Goal: Information Seeking & Learning: Find contact information

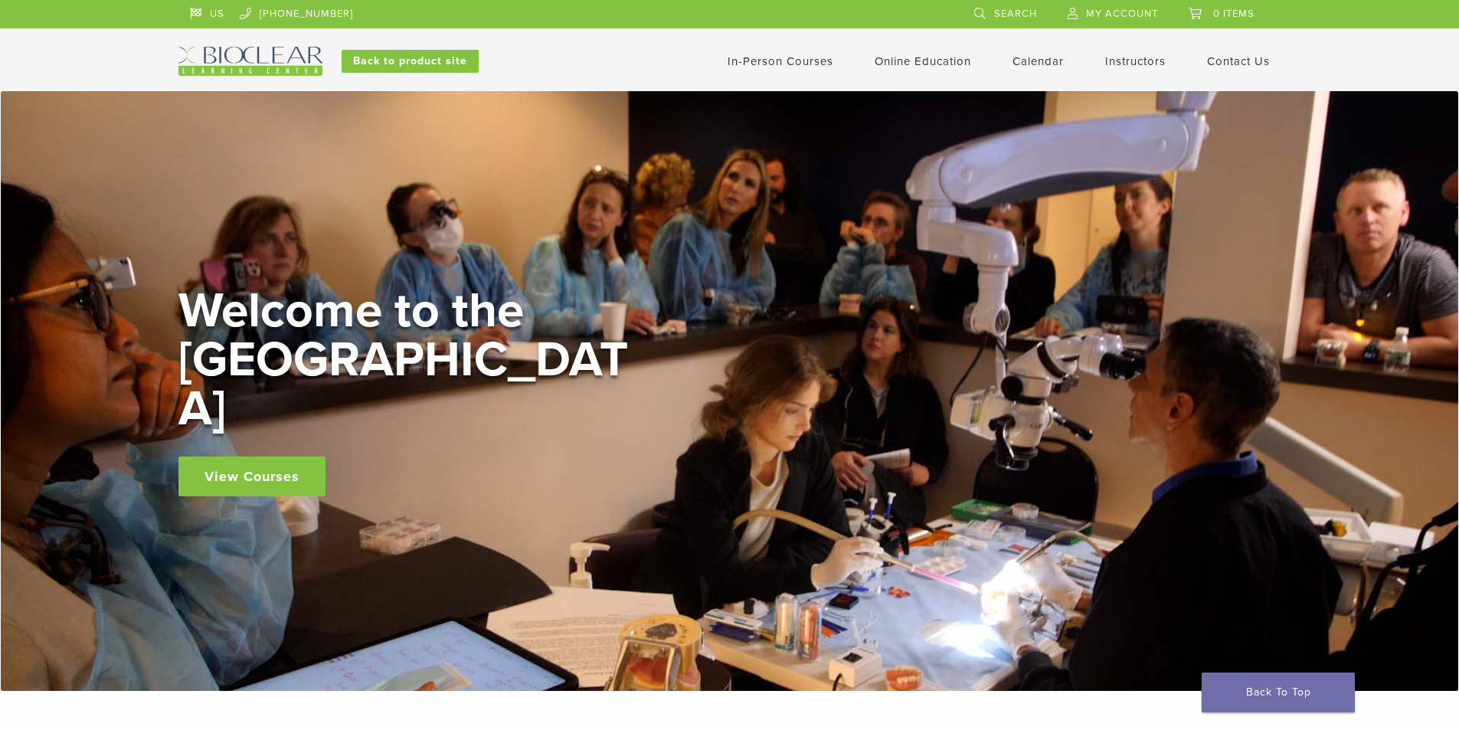
click at [304, 457] on link "View Courses" at bounding box center [251, 477] width 147 height 40
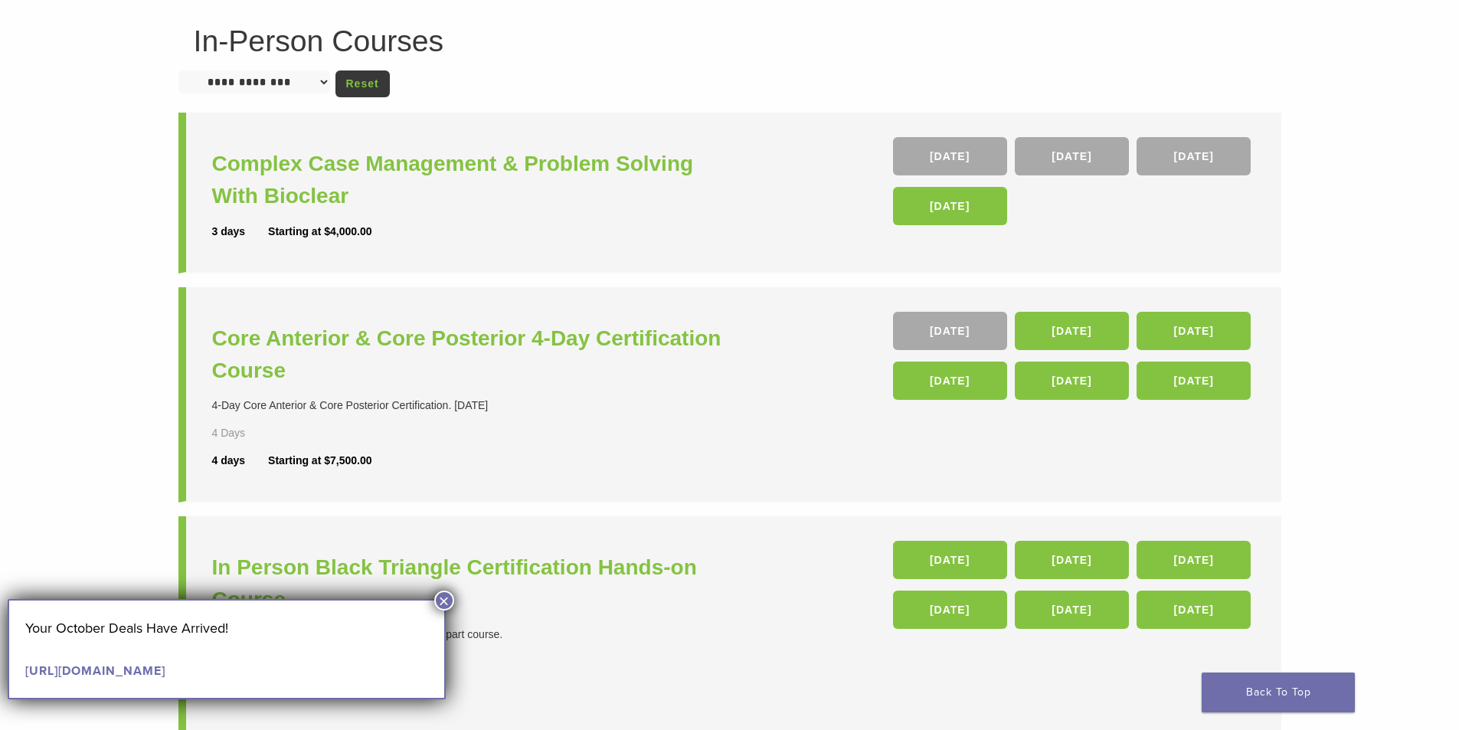
scroll to position [153, 0]
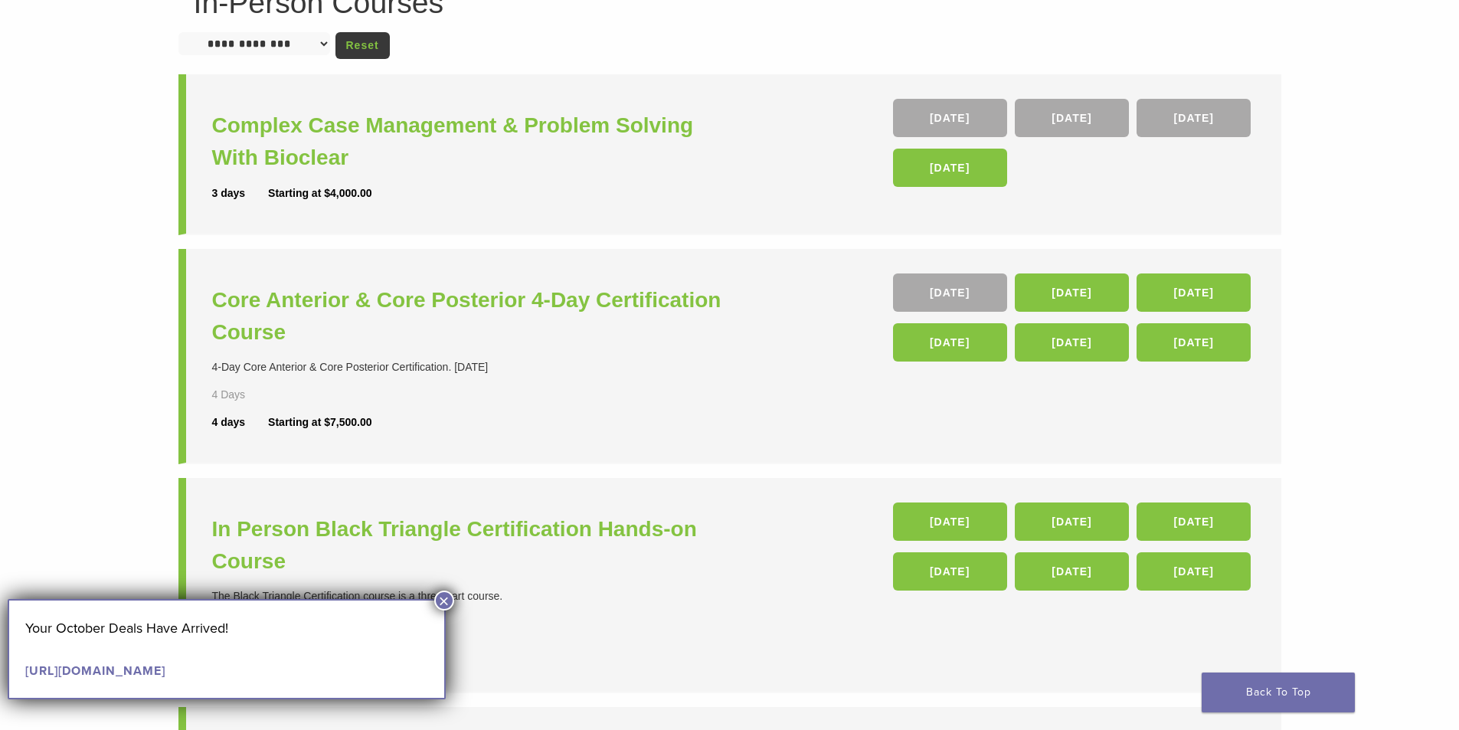
click at [441, 599] on button "×" at bounding box center [444, 601] width 20 height 20
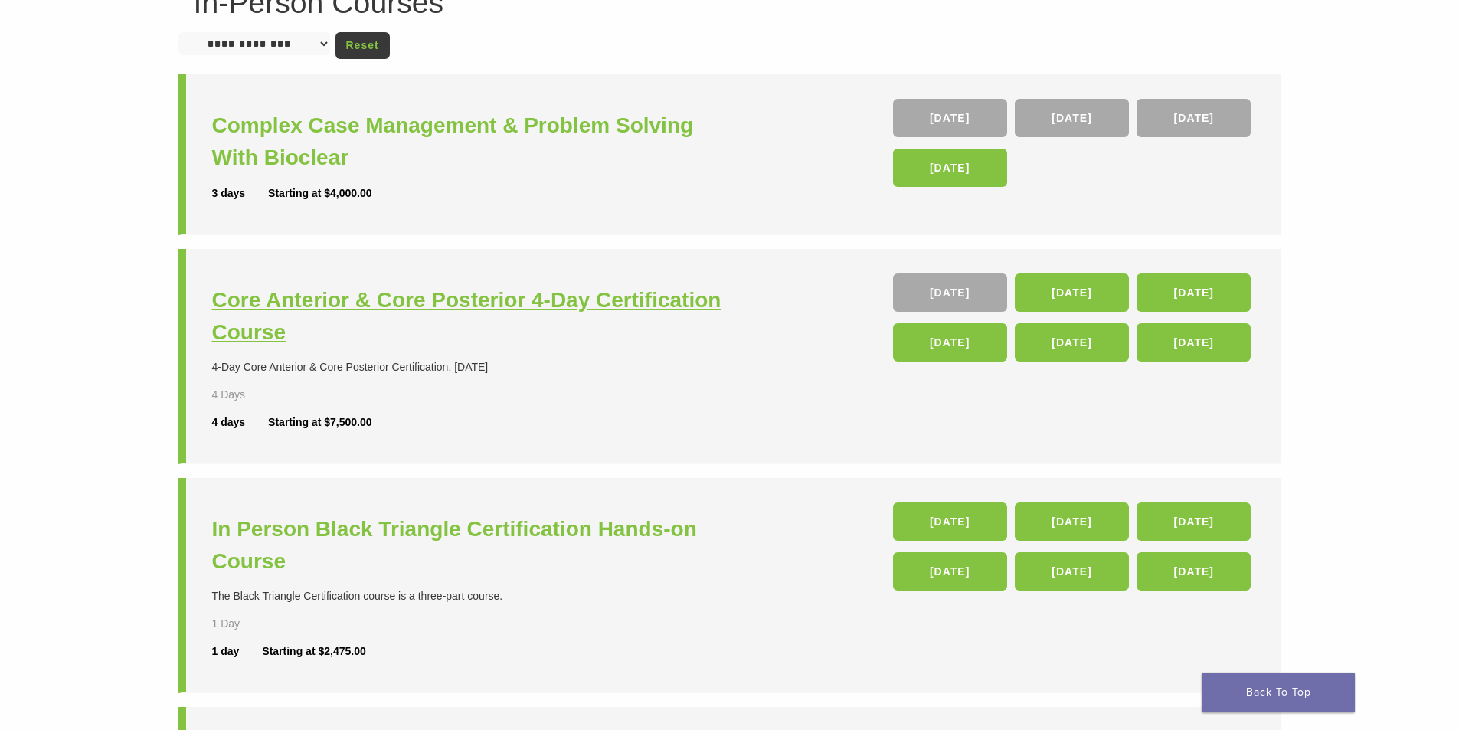
click at [457, 306] on h3 "Core Anterior & Core Posterior 4-Day Certification Course" at bounding box center [473, 316] width 522 height 64
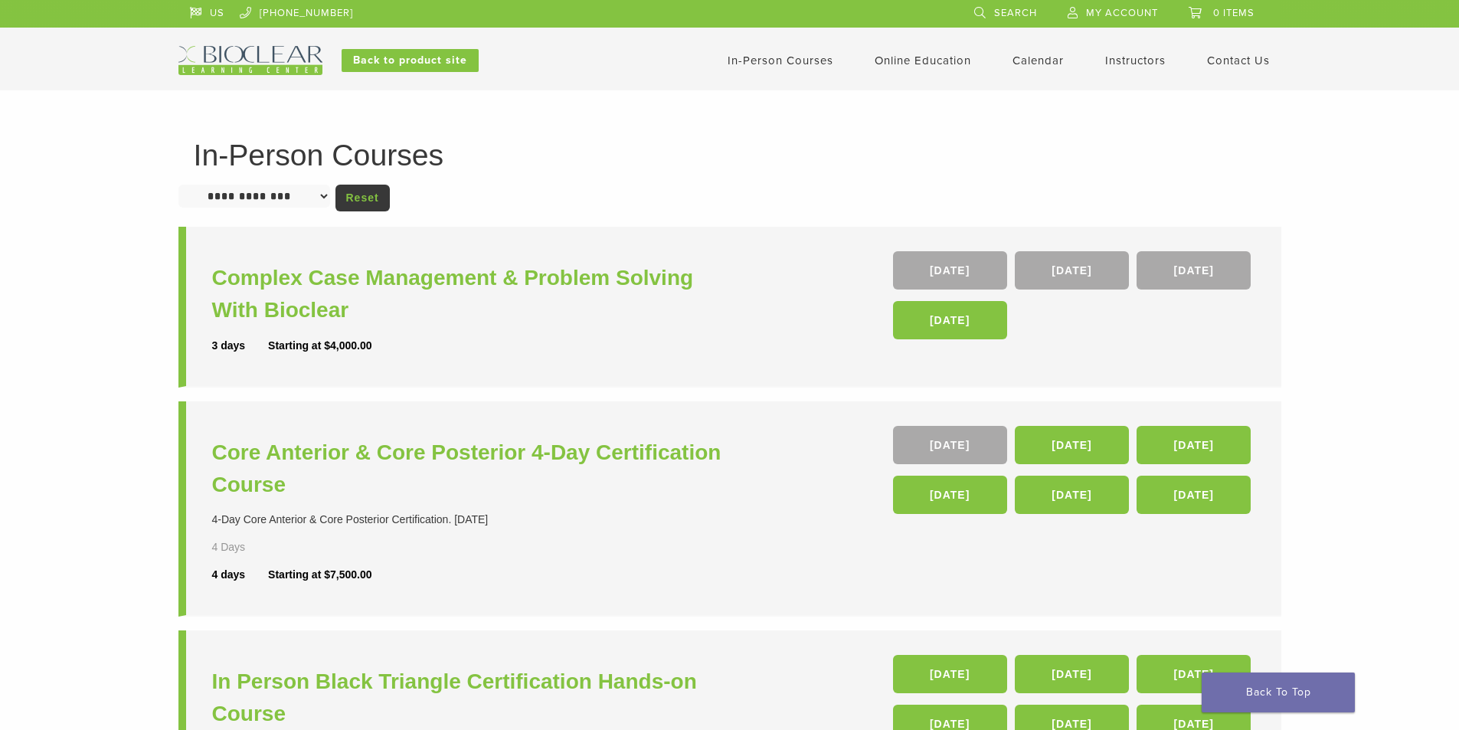
scroll to position [0, 0]
click at [435, 448] on h3 "Core Anterior & Core Posterior 4-Day Certification Course" at bounding box center [473, 469] width 522 height 64
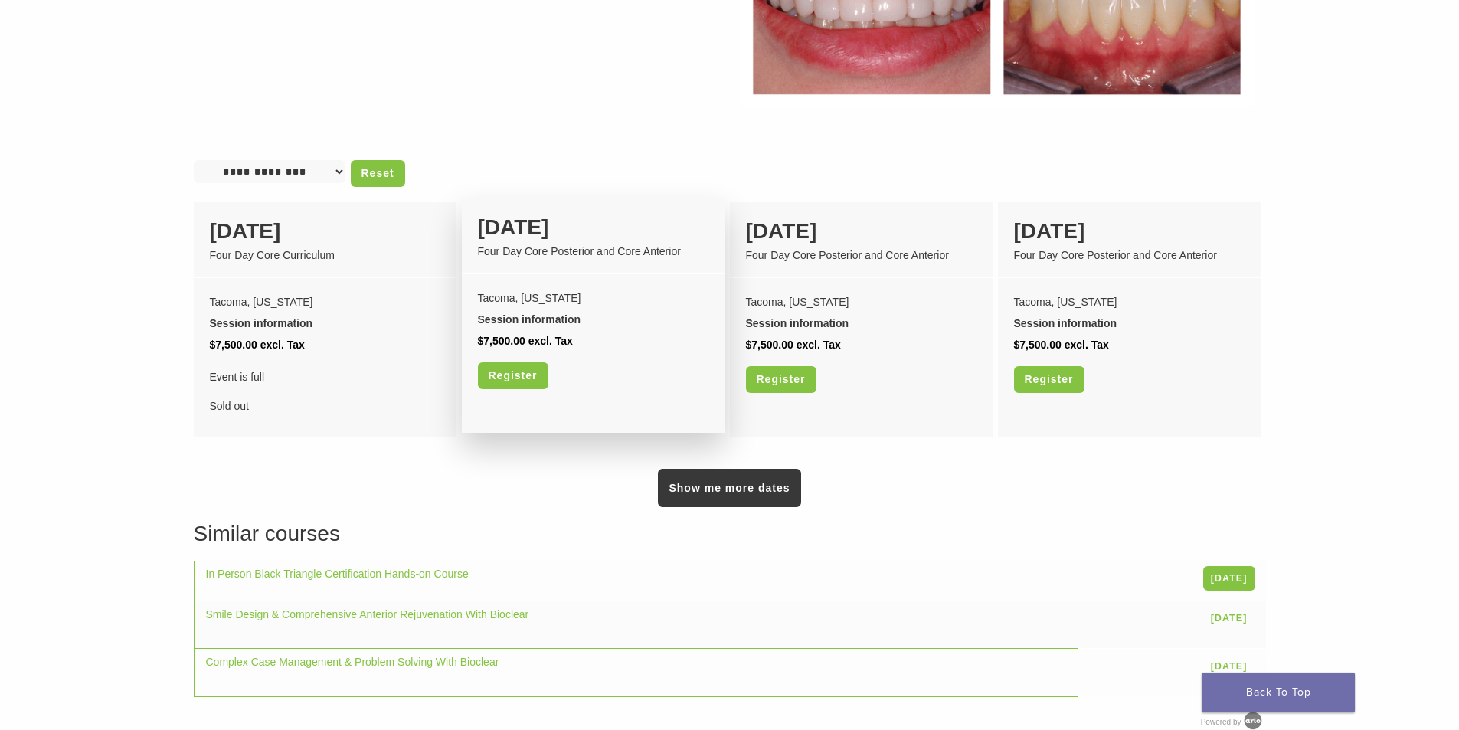
scroll to position [1195, 0]
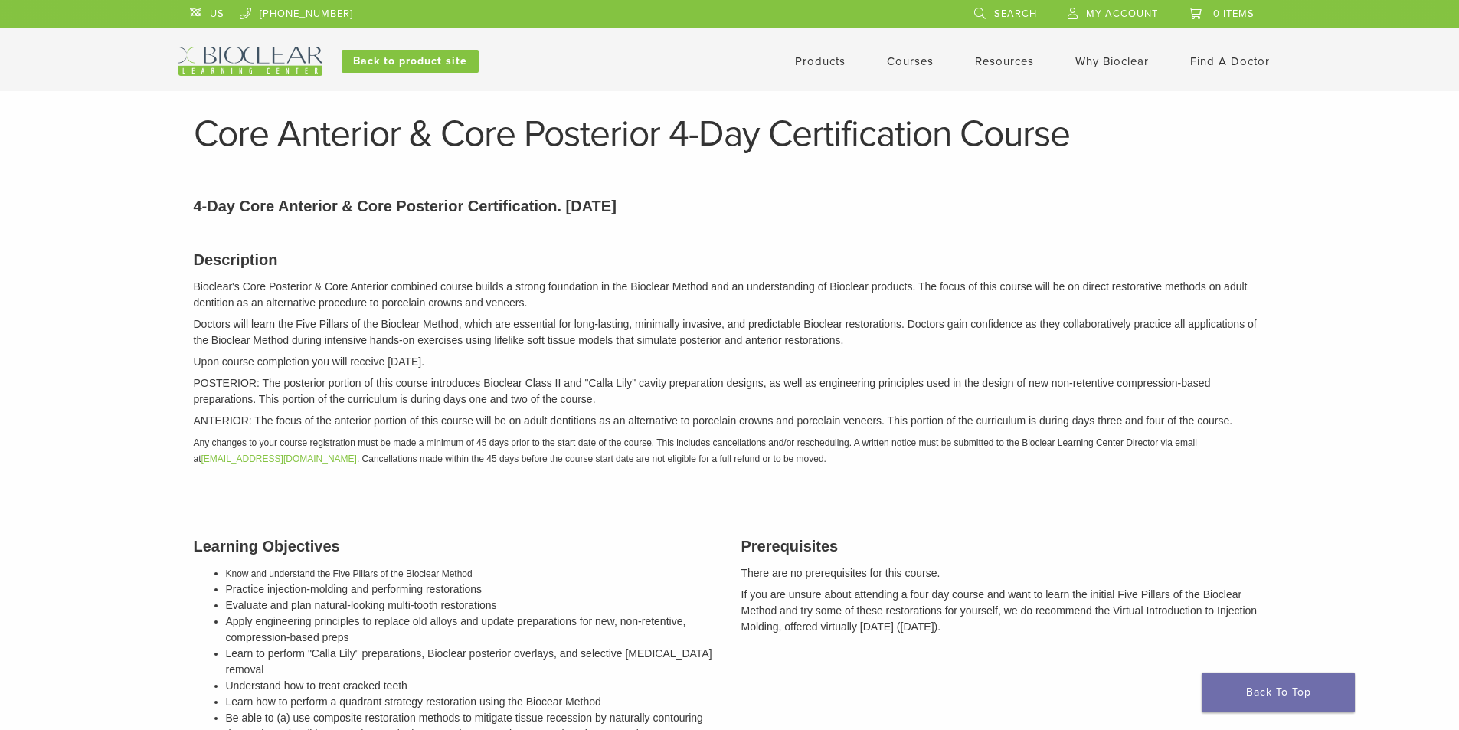
click at [1212, 58] on link "Find A Doctor" at bounding box center [1230, 61] width 80 height 14
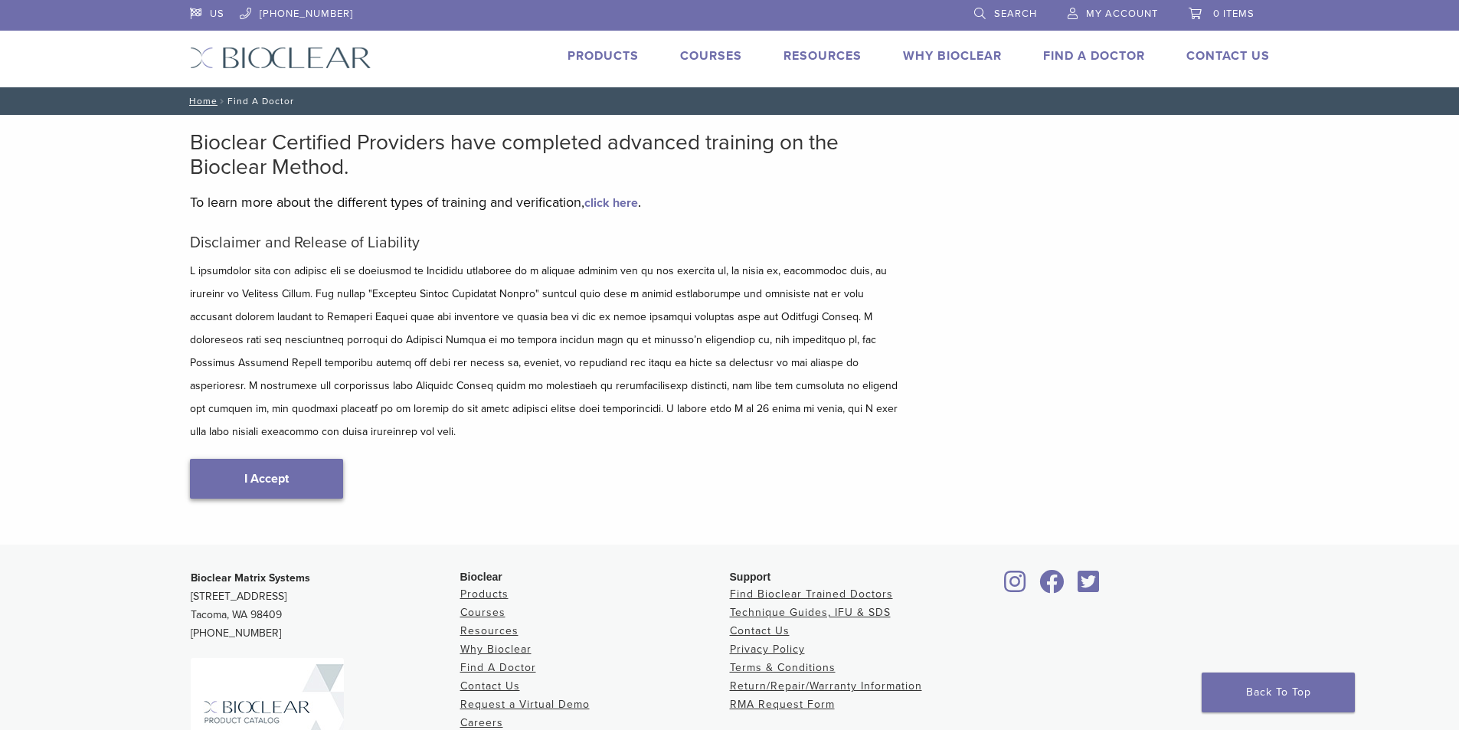
type input "*****"
click at [305, 459] on link "I Accept" at bounding box center [266, 479] width 153 height 40
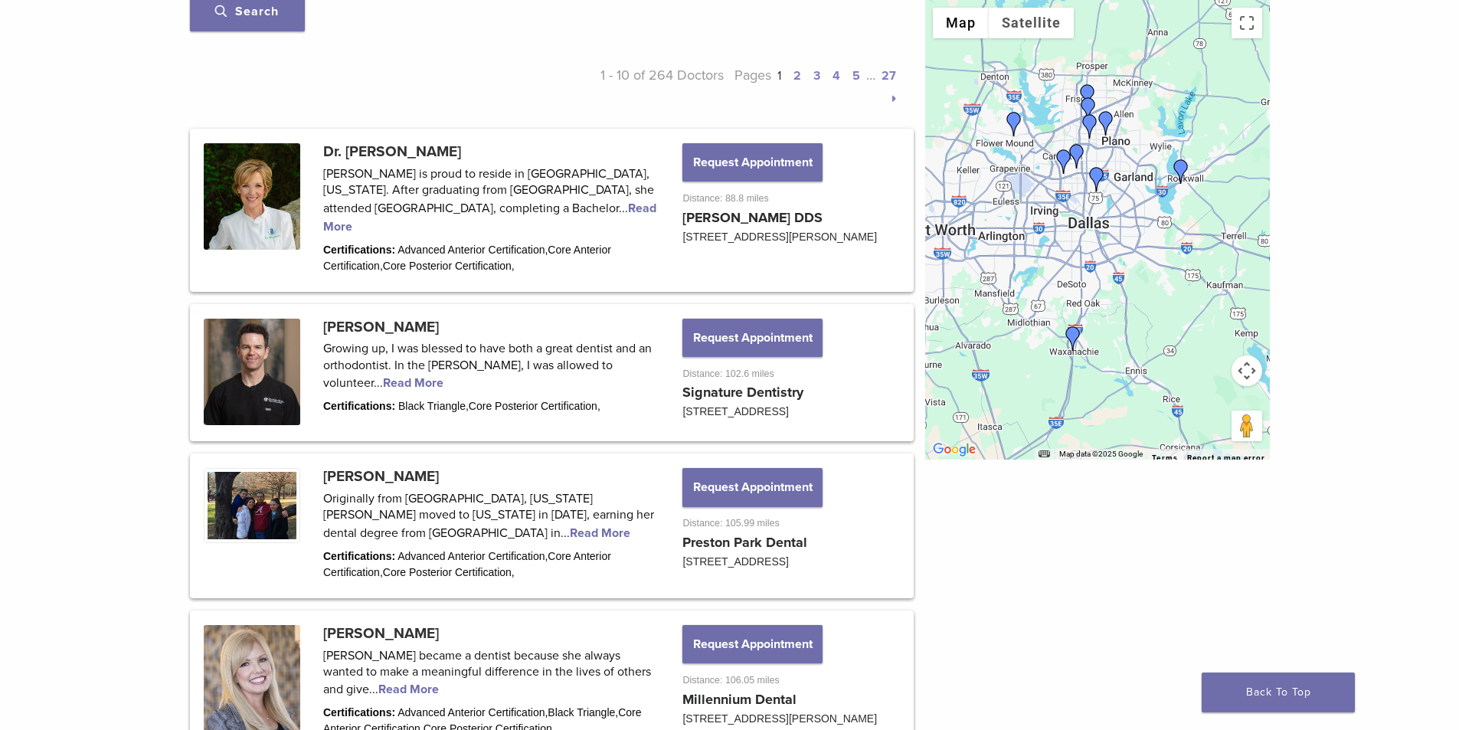
scroll to position [689, 0]
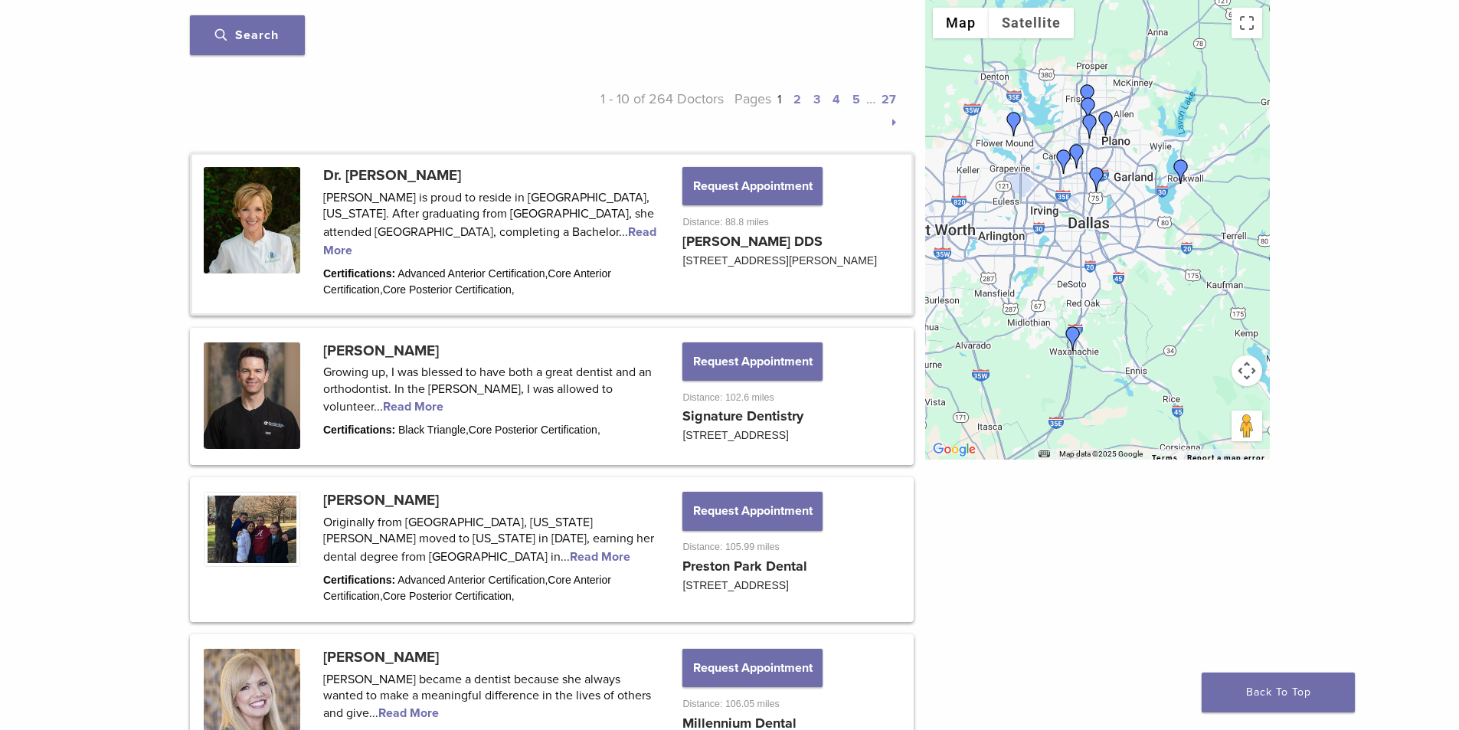
click at [563, 233] on link at bounding box center [551, 234] width 719 height 158
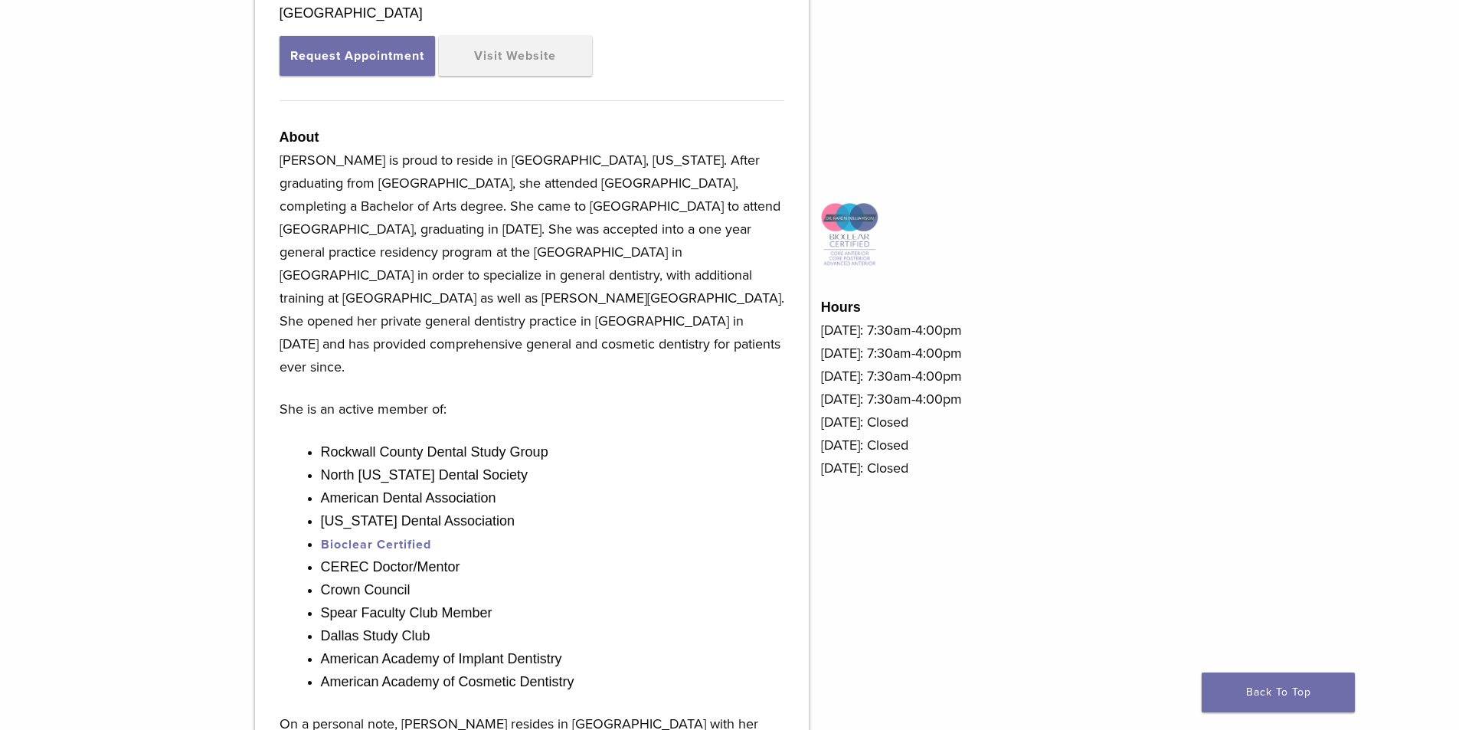
scroll to position [613, 0]
